Goal: Task Accomplishment & Management: Manage account settings

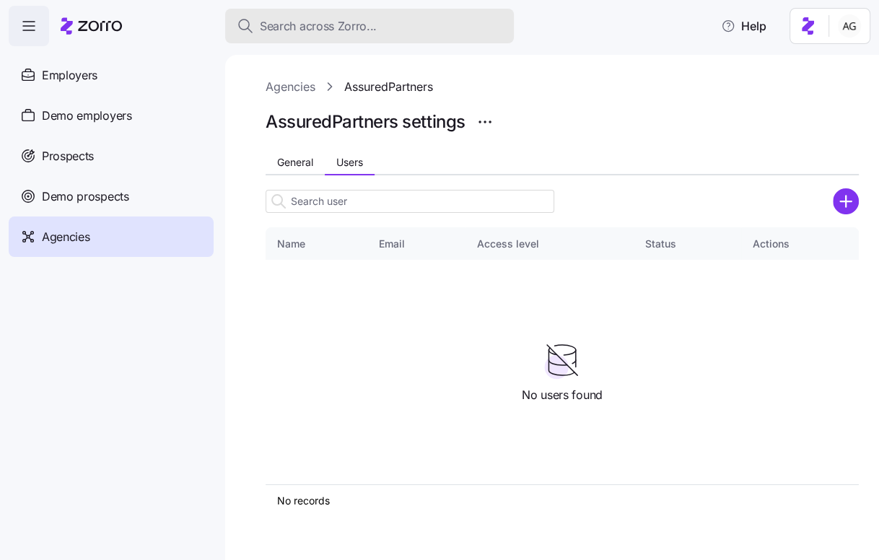
click at [364, 27] on span "Search across Zorro..." at bounding box center [318, 26] width 117 height 18
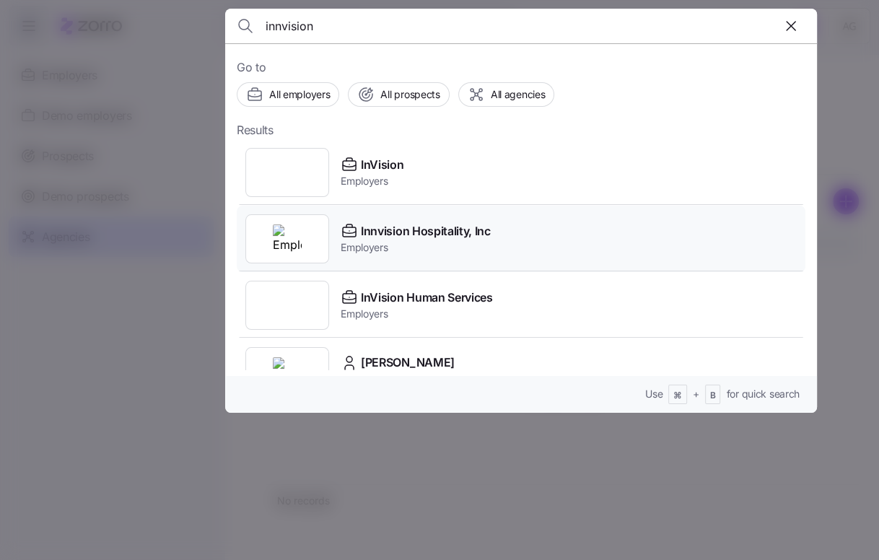
type input "innvision"
click at [345, 247] on span "Employers" at bounding box center [416, 247] width 150 height 14
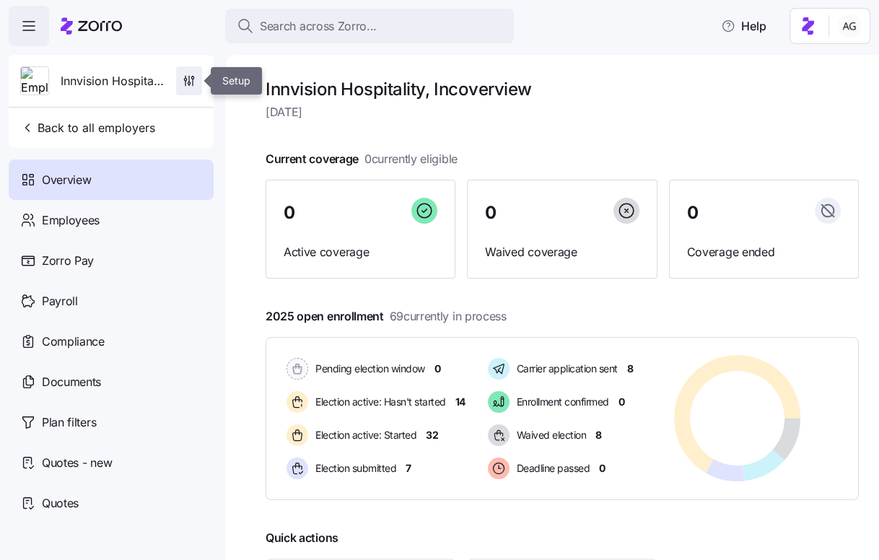
click at [190, 79] on icon "button" at bounding box center [189, 81] width 14 height 14
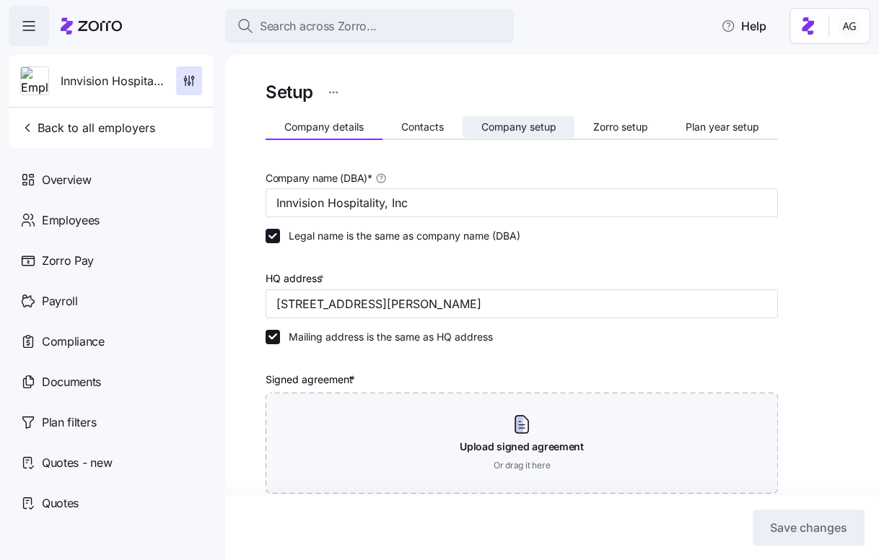
click at [531, 133] on button "Company setup" at bounding box center [519, 127] width 113 height 22
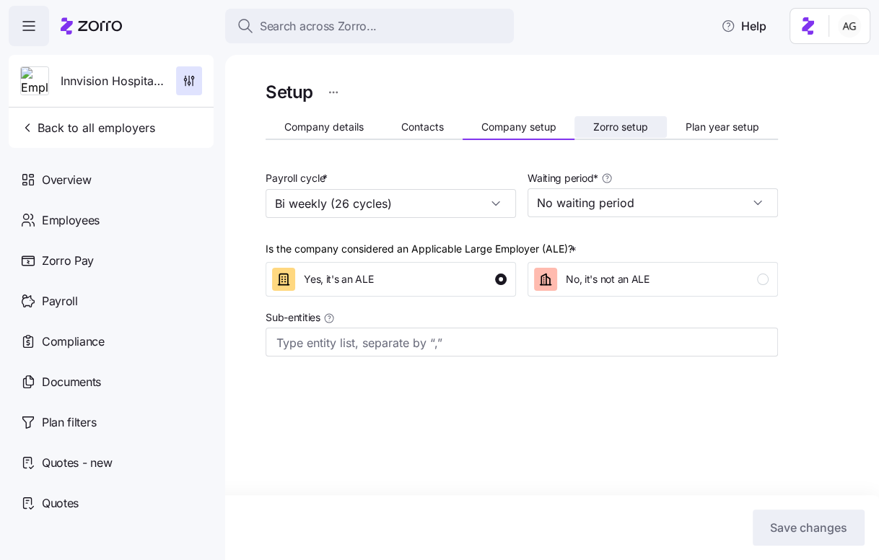
click at [644, 125] on span "Zorro setup" at bounding box center [620, 127] width 55 height 10
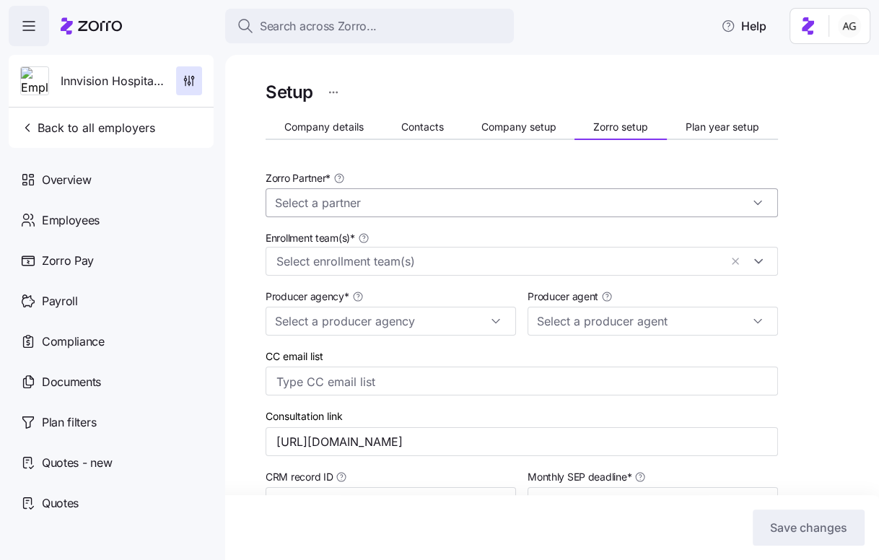
type input "Zorro"
type input "MMA"
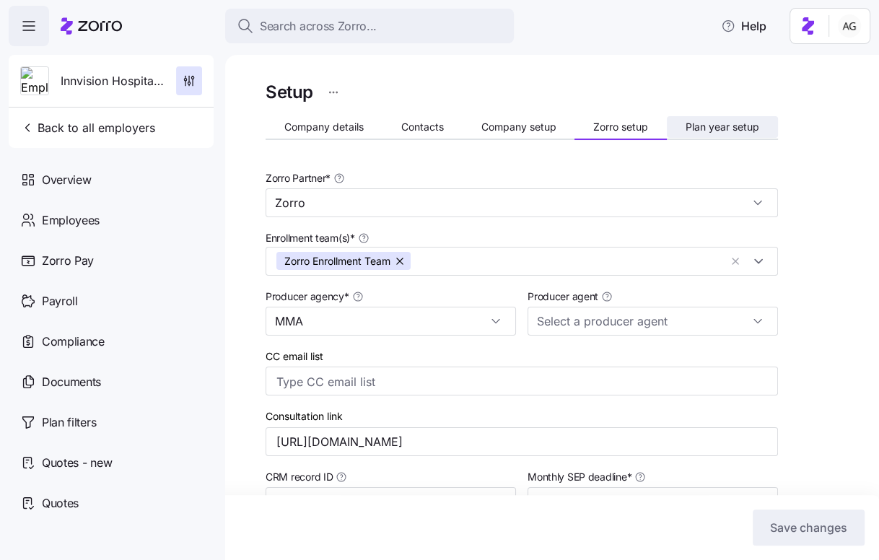
click at [706, 124] on span "Plan year setup" at bounding box center [722, 127] width 74 height 10
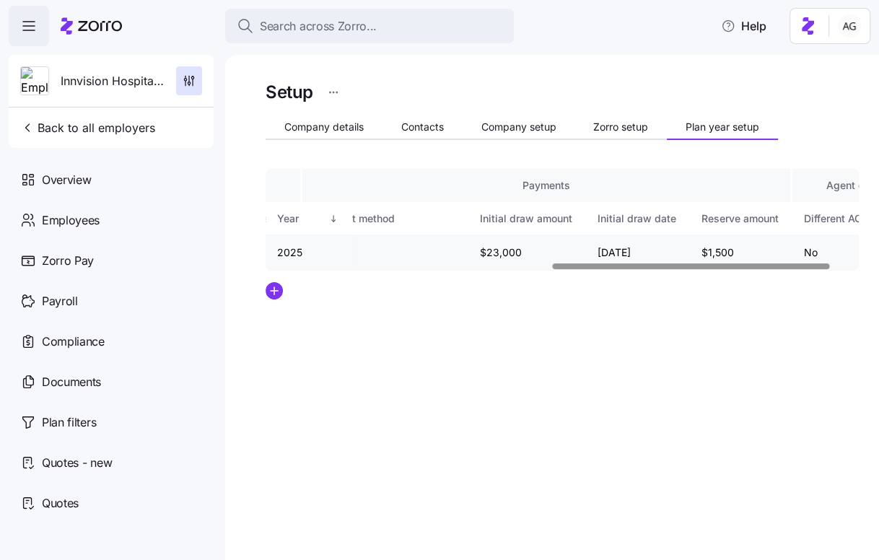
scroll to position [0, 671]
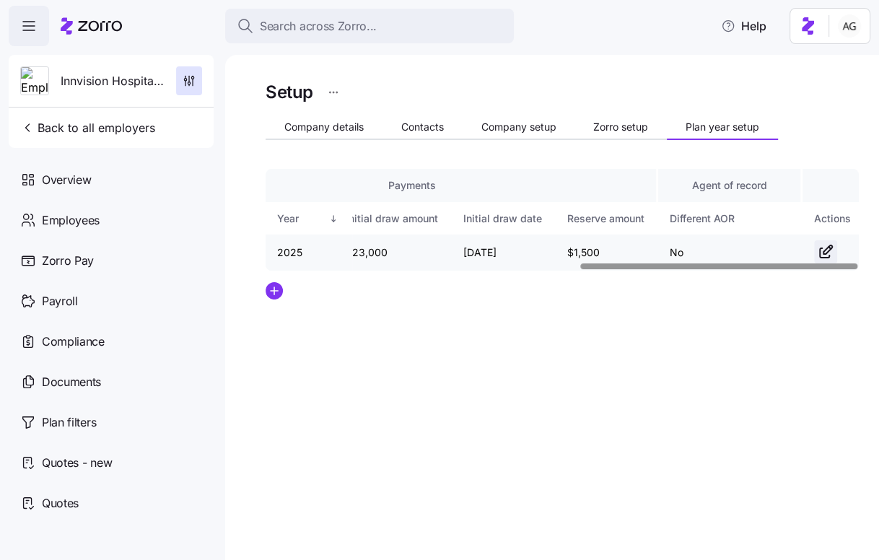
click at [817, 254] on icon "button" at bounding box center [825, 251] width 17 height 17
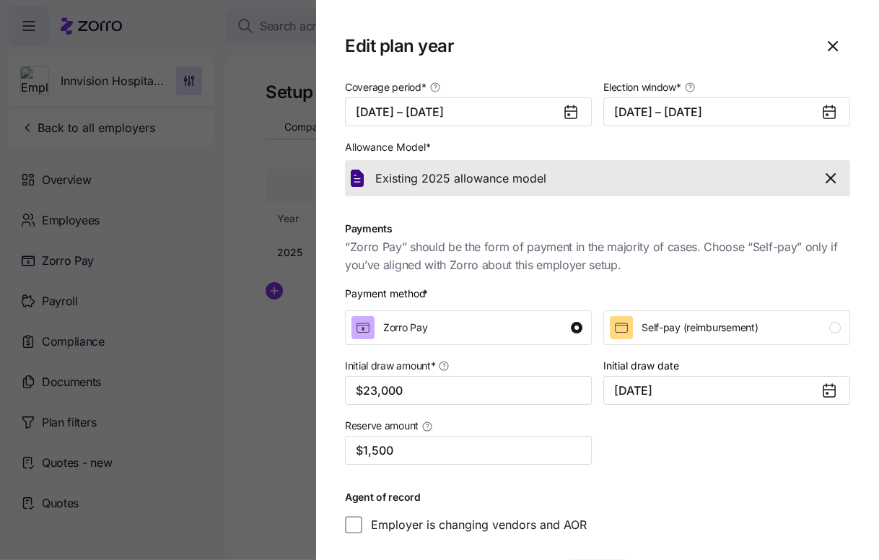
click at [830, 115] on icon at bounding box center [829, 113] width 12 height 12
drag, startPoint x: 833, startPoint y: 111, endPoint x: 825, endPoint y: 111, distance: 7.9
click at [833, 111] on icon at bounding box center [829, 113] width 12 height 12
click at [789, 111] on button "[DATE] – [DATE]" at bounding box center [726, 111] width 247 height 29
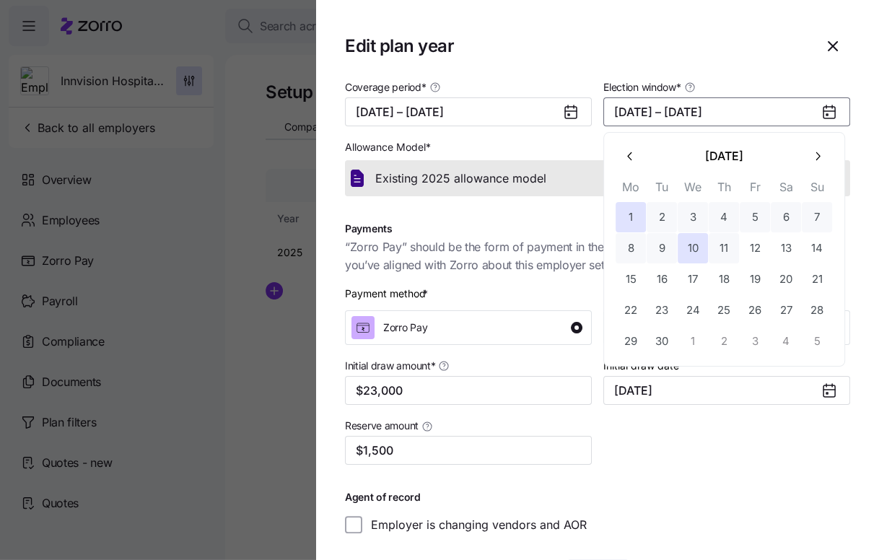
click at [724, 242] on button "11" at bounding box center [724, 248] width 30 height 30
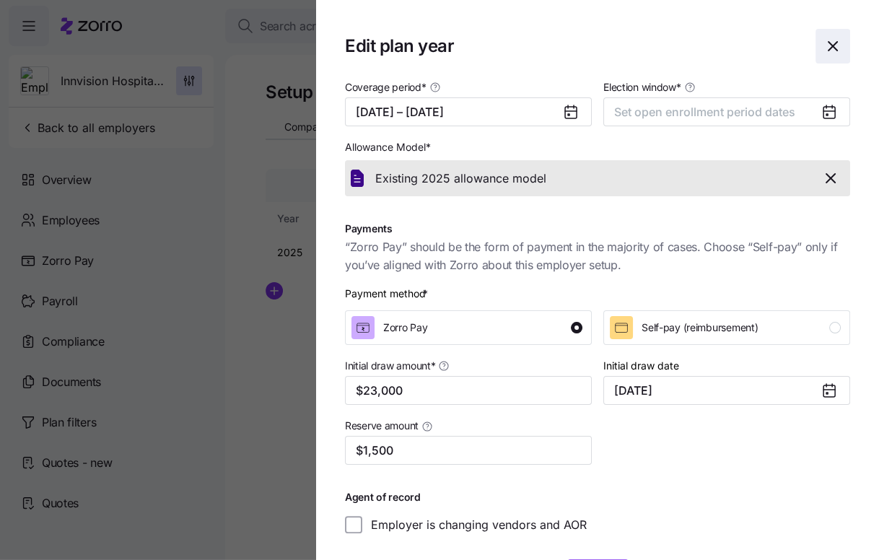
click at [841, 38] on icon "button" at bounding box center [832, 46] width 17 height 17
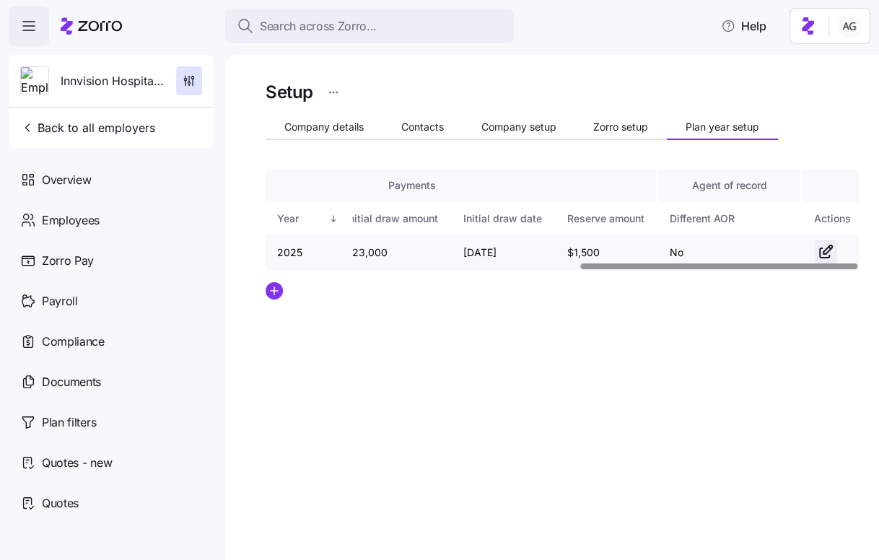
click at [824, 247] on icon "button" at bounding box center [825, 251] width 17 height 17
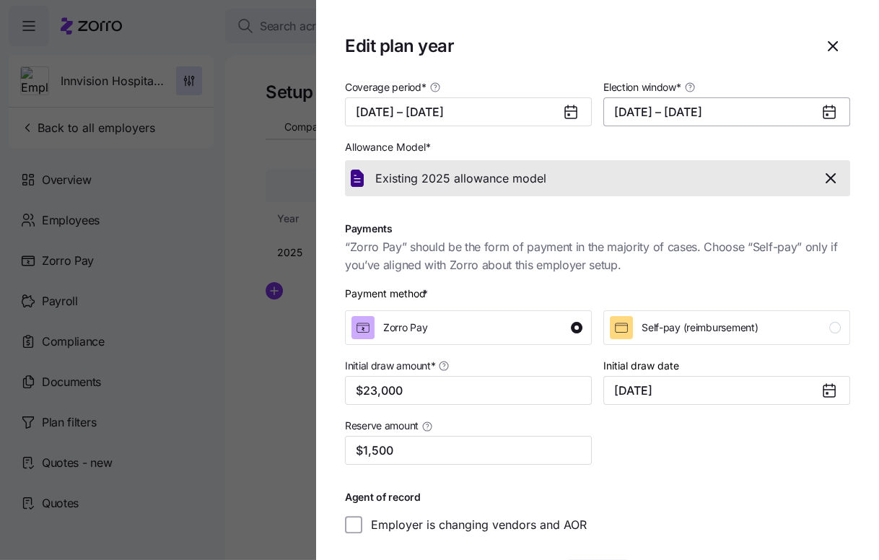
click at [671, 116] on button "[DATE] – [DATE]" at bounding box center [726, 111] width 247 height 29
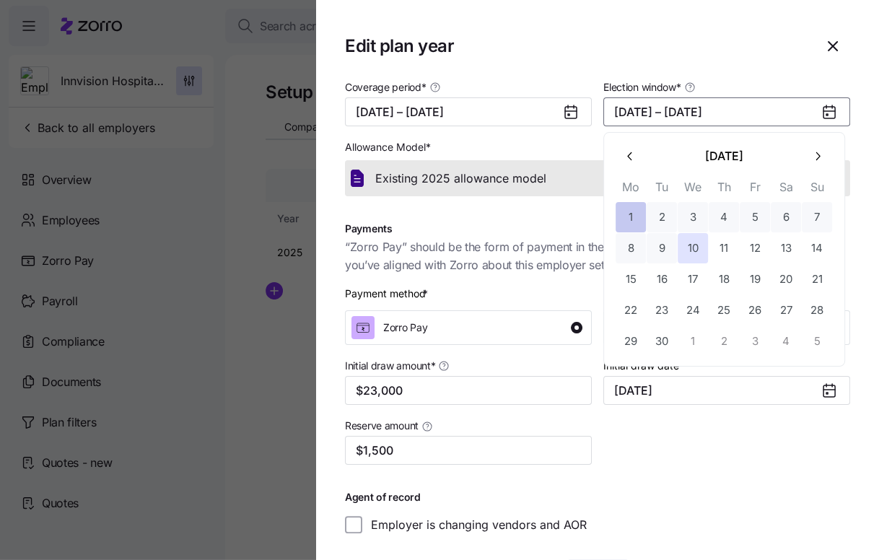
click at [631, 211] on button "1" at bounding box center [631, 217] width 30 height 30
click at [724, 243] on button "11" at bounding box center [724, 248] width 30 height 30
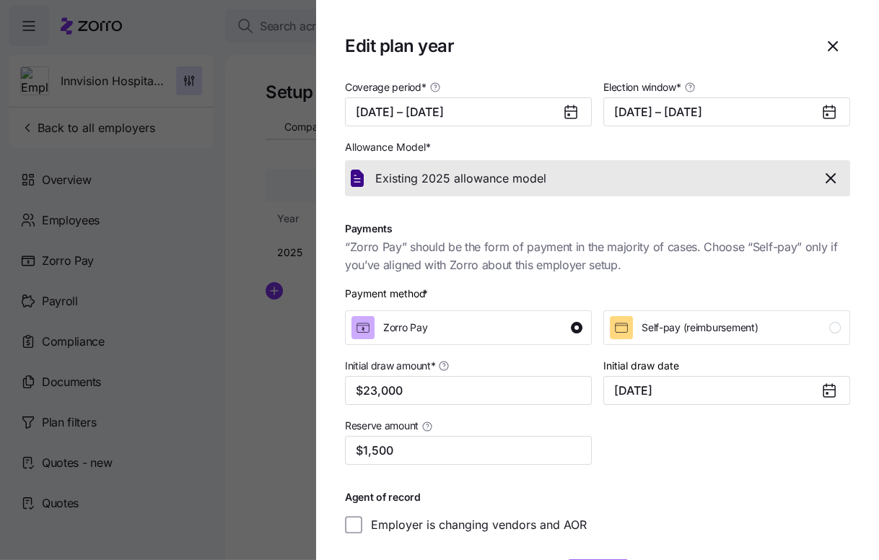
scroll to position [56, 0]
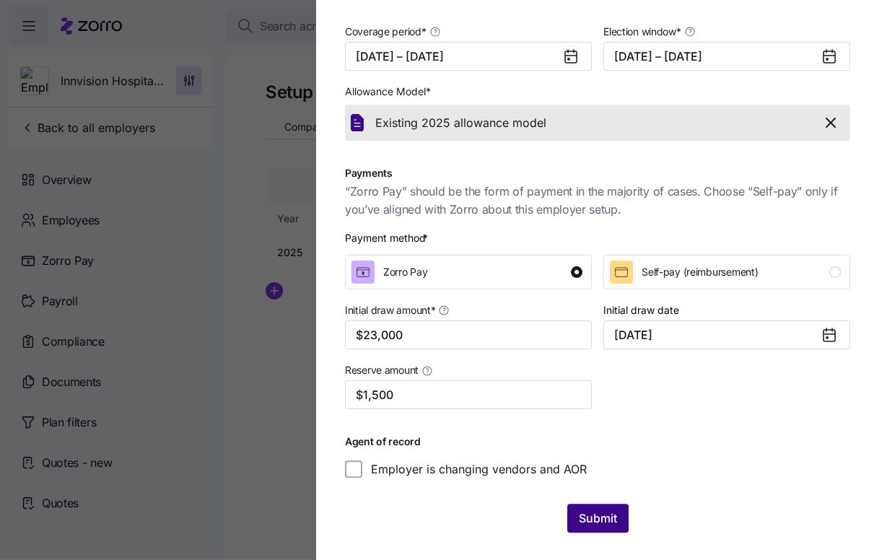
click at [584, 513] on span "Submit" at bounding box center [598, 517] width 38 height 17
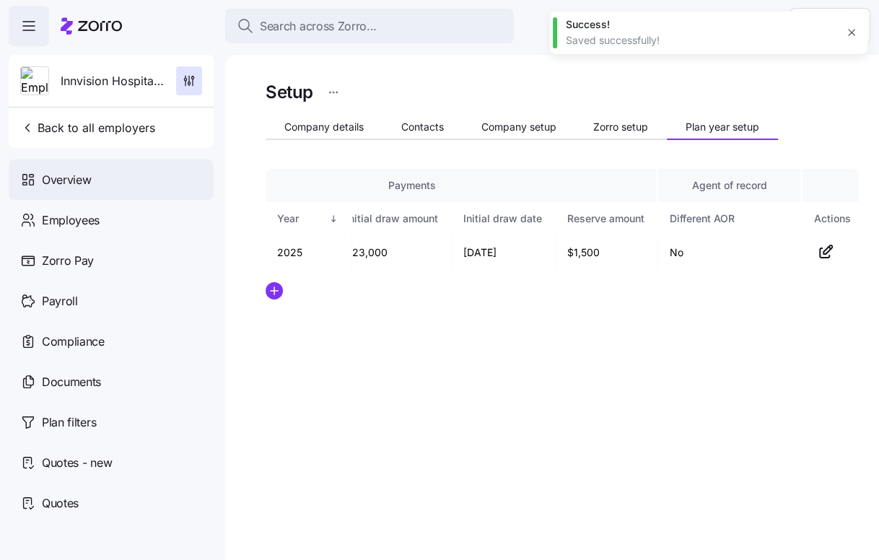
click at [103, 196] on div "Overview" at bounding box center [111, 179] width 205 height 40
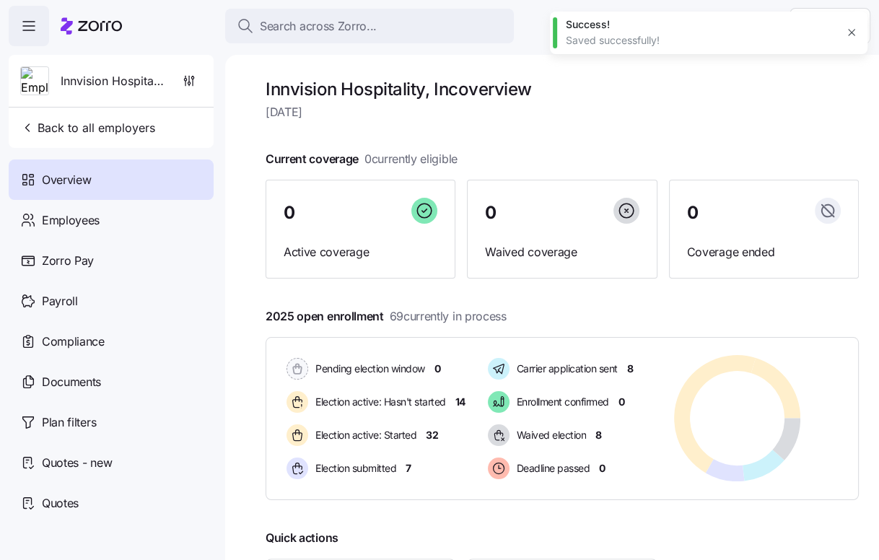
click at [103, 222] on div "Employees" at bounding box center [111, 220] width 205 height 40
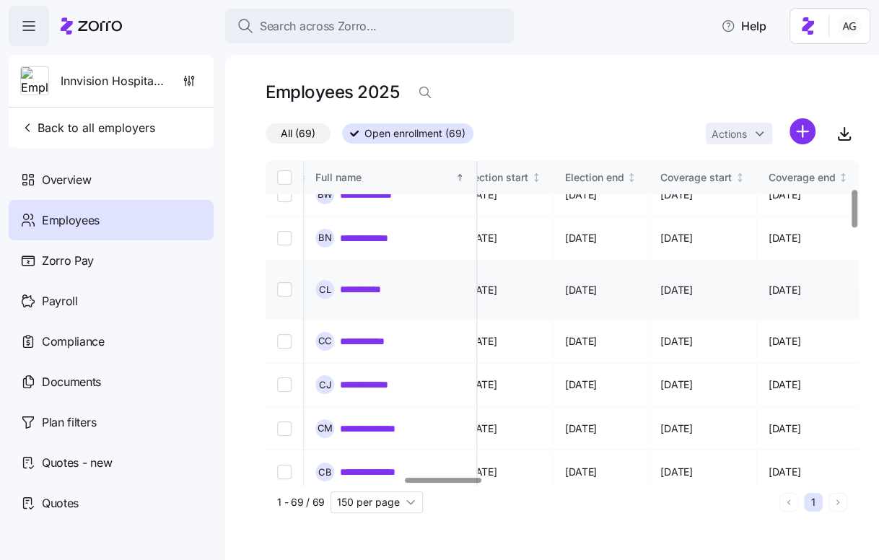
scroll to position [239, 1076]
